Goal: Navigation & Orientation: Find specific page/section

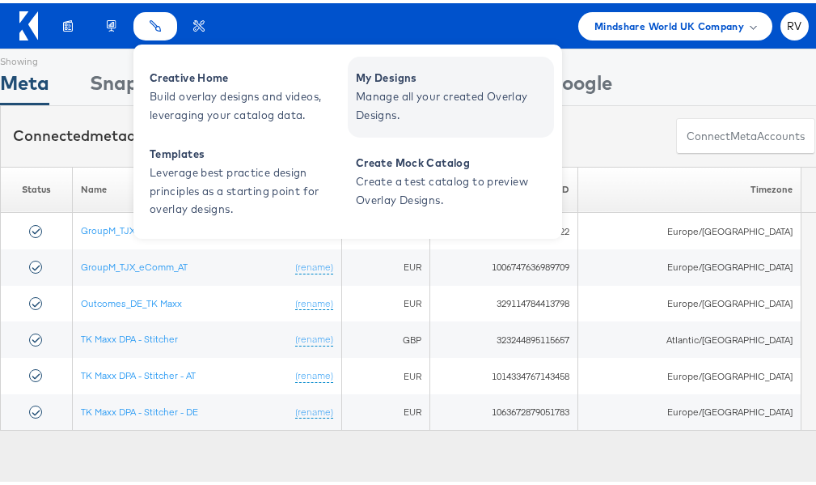
click at [430, 84] on span "Manage all your created Overlay Designs." at bounding box center [453, 102] width 194 height 37
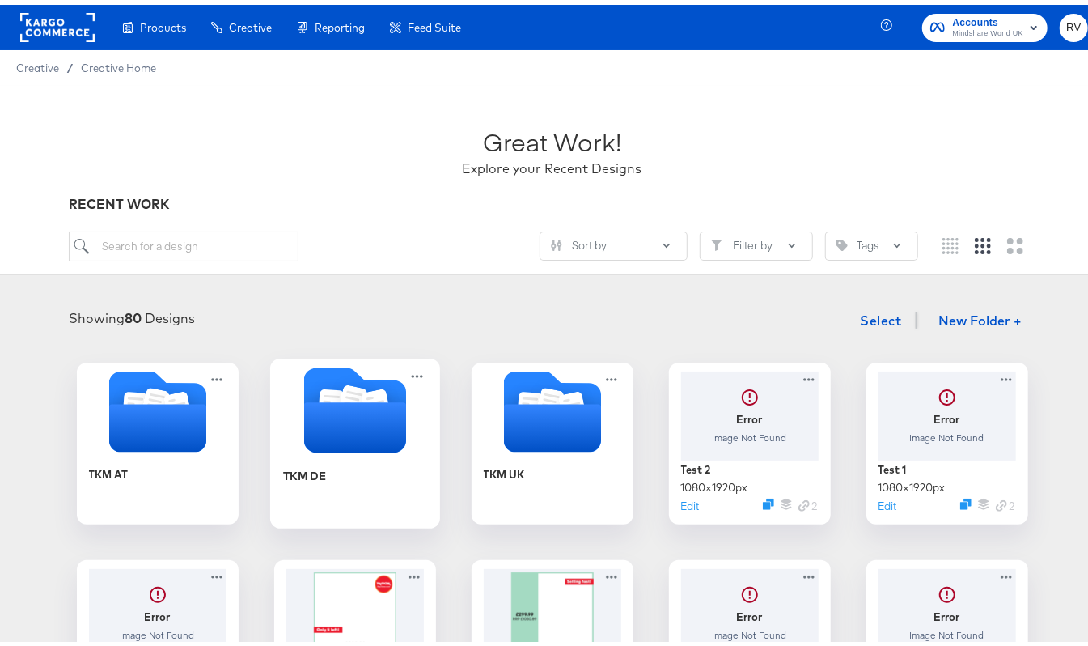
click at [351, 437] on icon "Folder" at bounding box center [354, 422] width 102 height 50
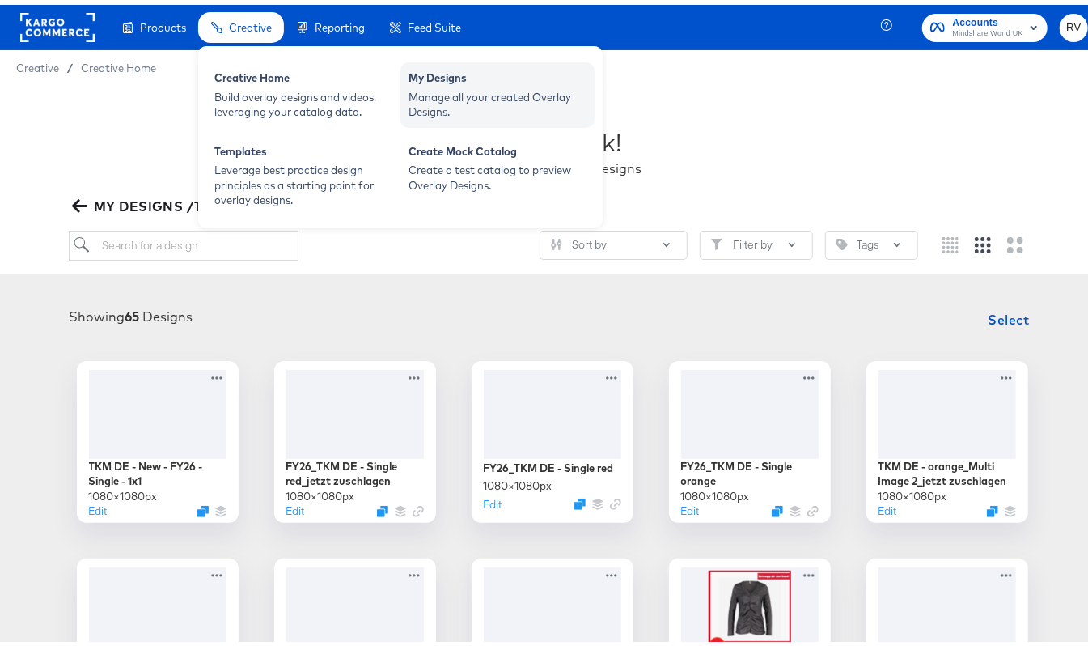
click at [450, 72] on div "My Designs" at bounding box center [498, 75] width 178 height 19
